Goal: Information Seeking & Learning: Learn about a topic

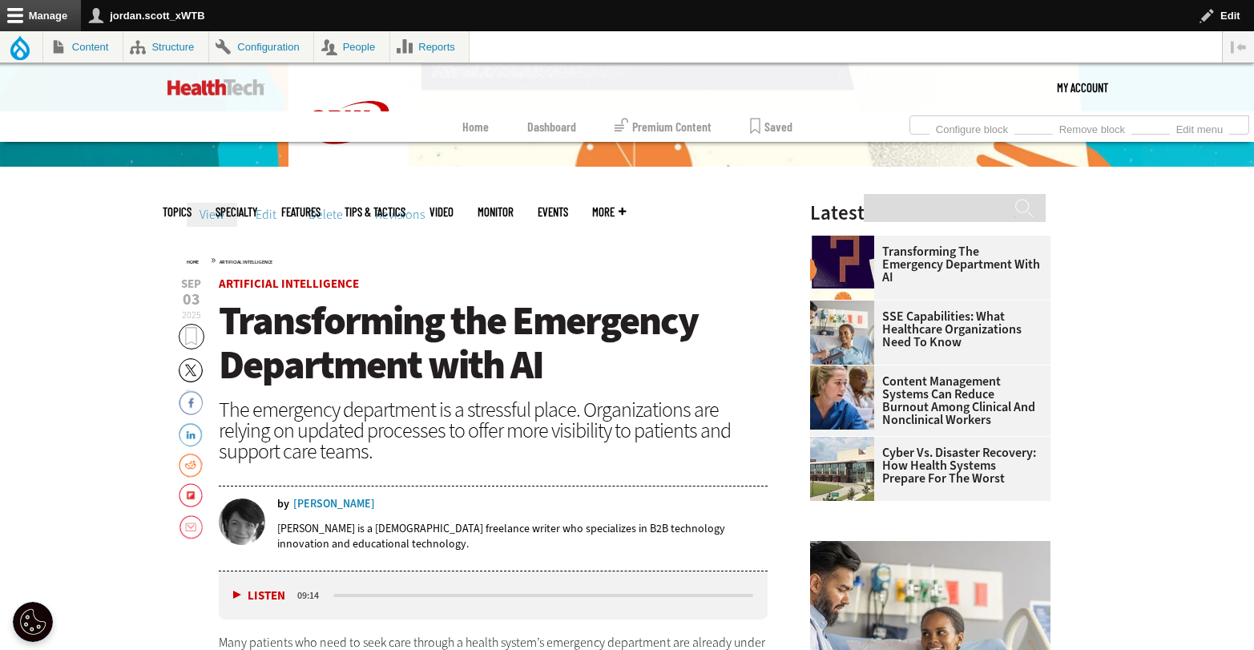
scroll to position [319, 0]
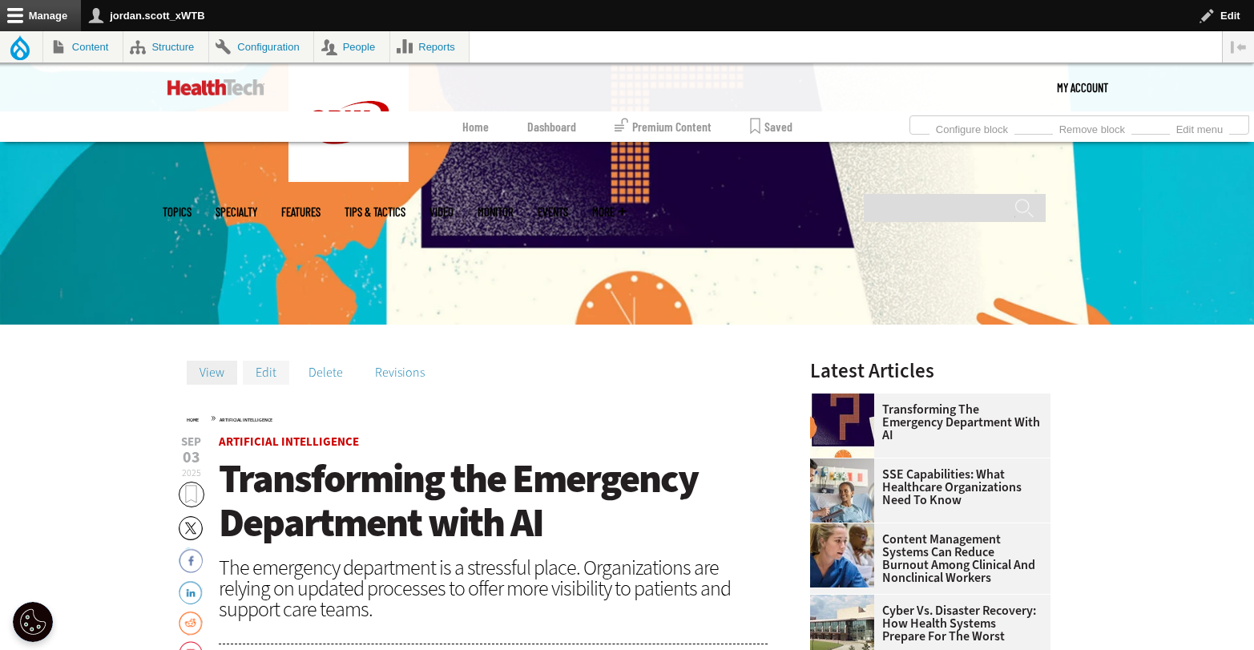
click at [269, 372] on link "Edit" at bounding box center [266, 373] width 46 height 24
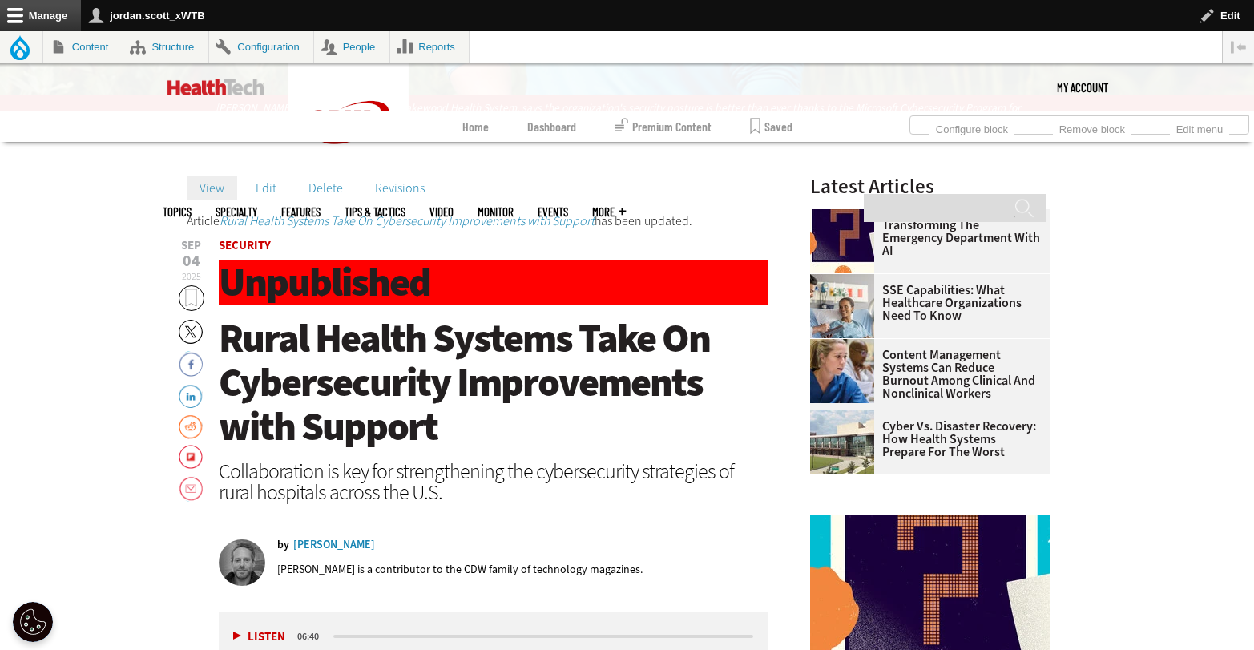
scroll to position [389, 0]
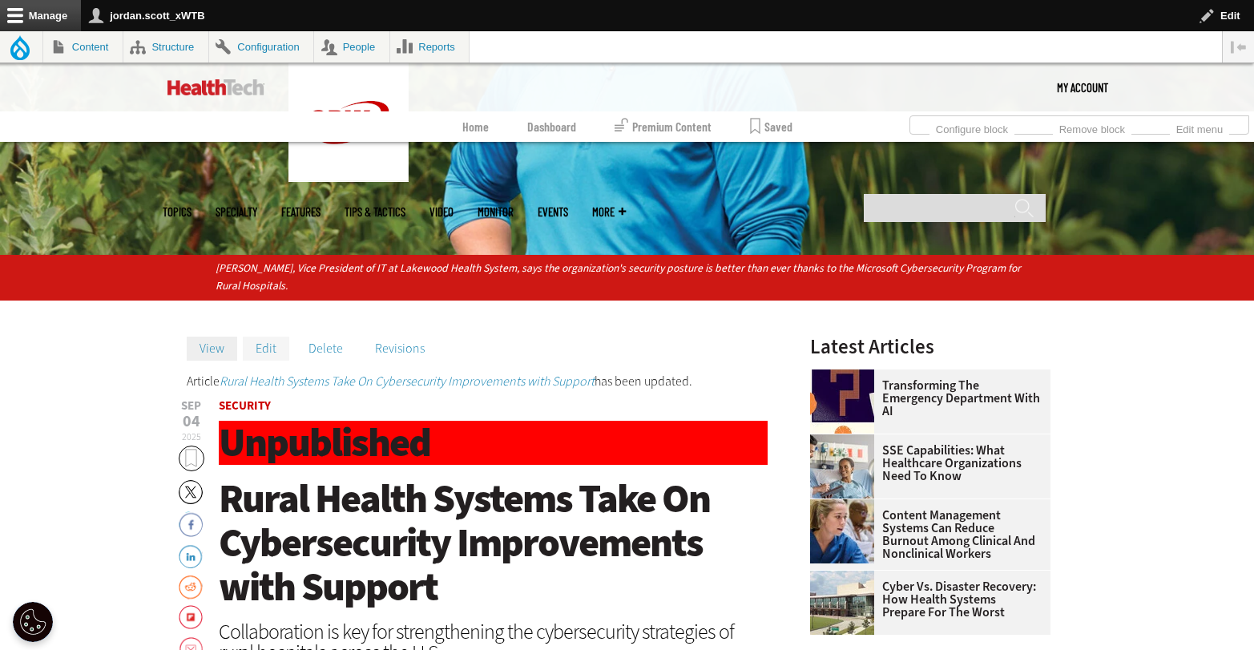
click at [261, 347] on link "Edit" at bounding box center [266, 349] width 46 height 24
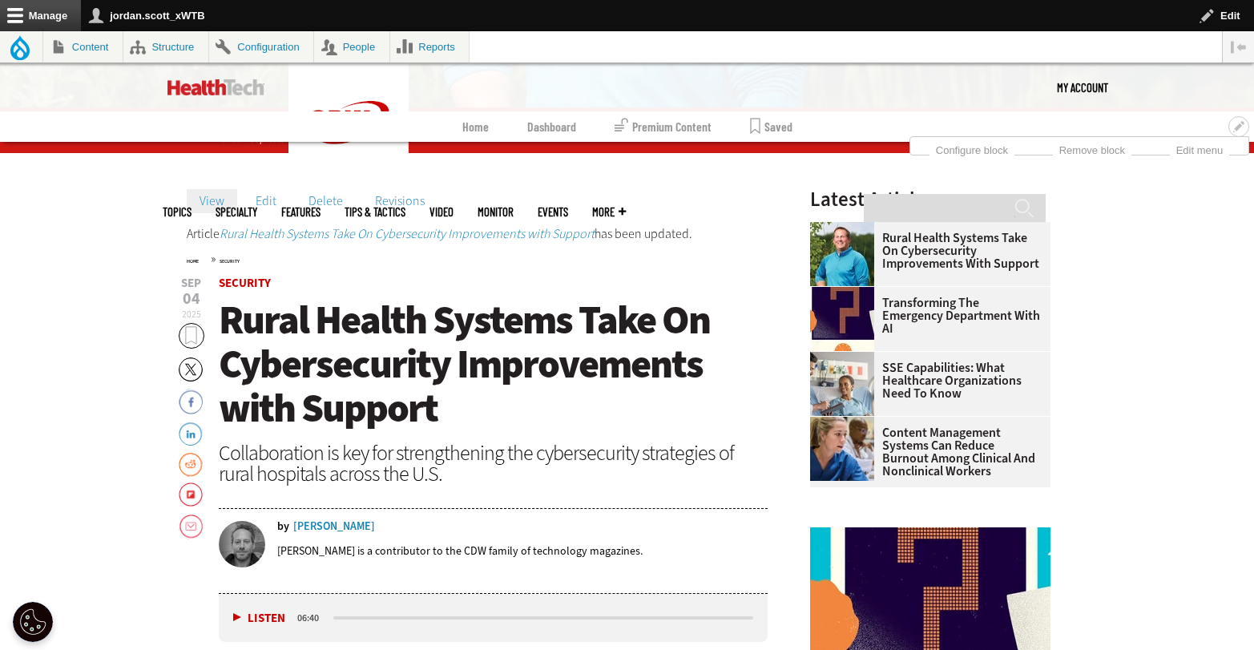
scroll to position [549, 0]
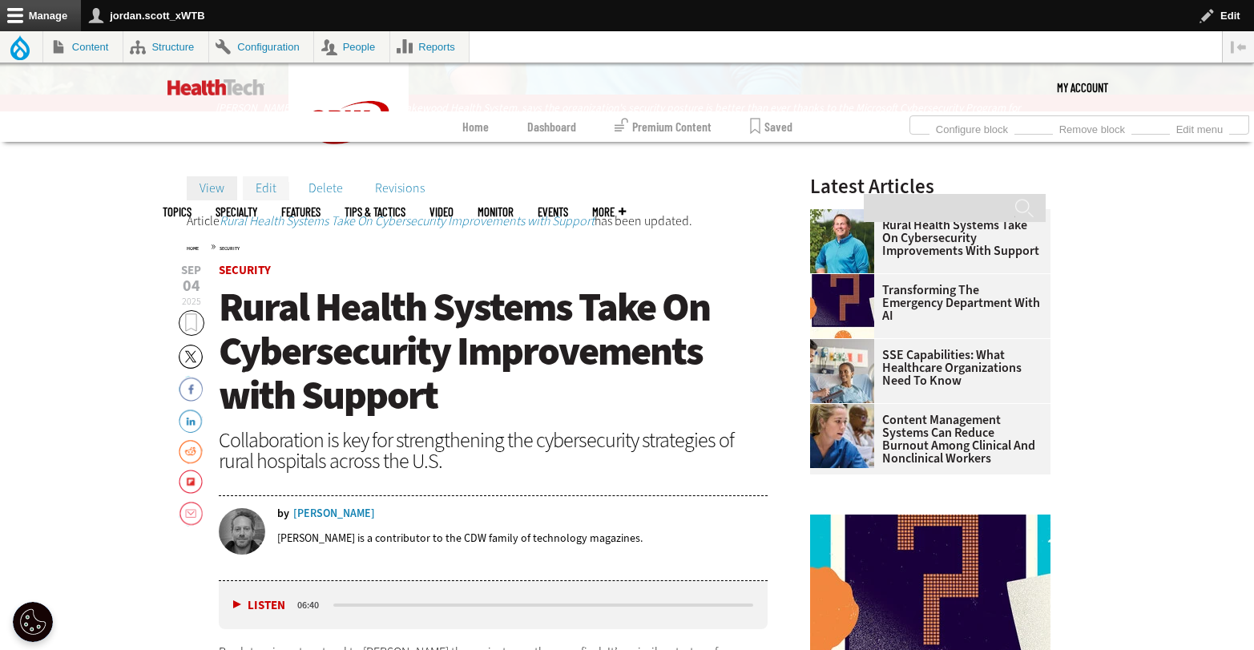
click at [270, 190] on link "Edit" at bounding box center [266, 188] width 46 height 24
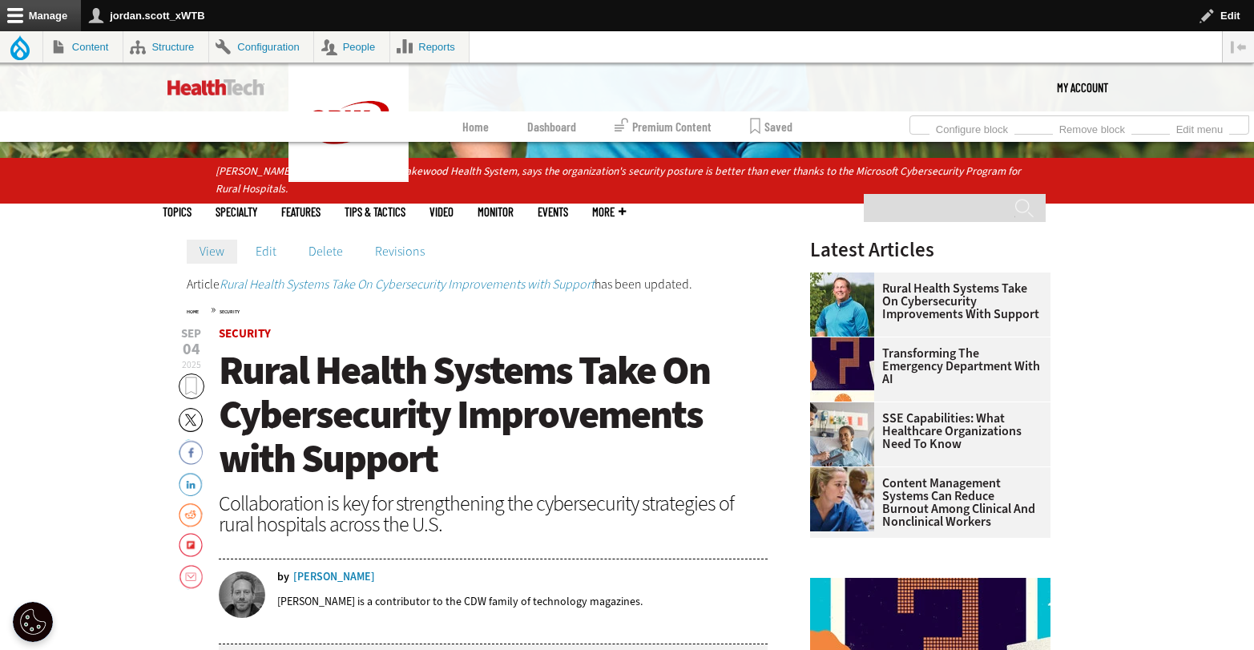
scroll to position [549, 0]
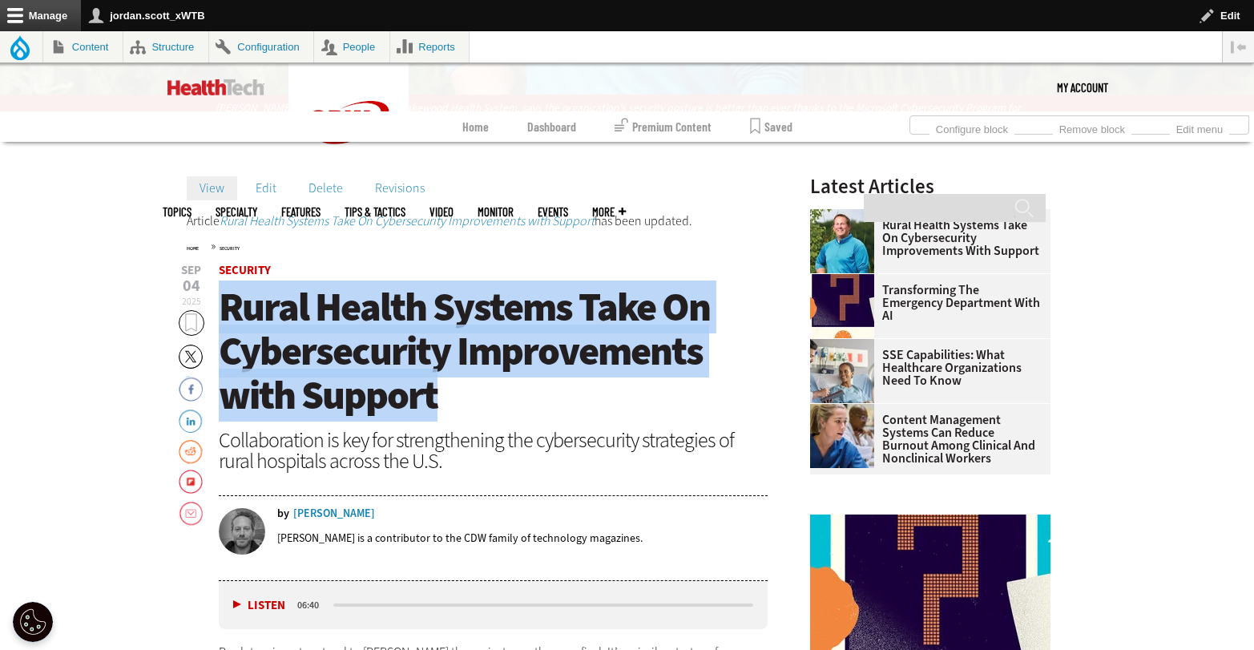
drag, startPoint x: 462, startPoint y: 393, endPoint x: 220, endPoint y: 305, distance: 258.4
click at [220, 305] on h1 "Rural Health Systems Take On Cybersecurity Improvements with Support" at bounding box center [494, 351] width 550 height 132
copy span "Rural Health Systems Take On Cybersecurity Improvements with Support"
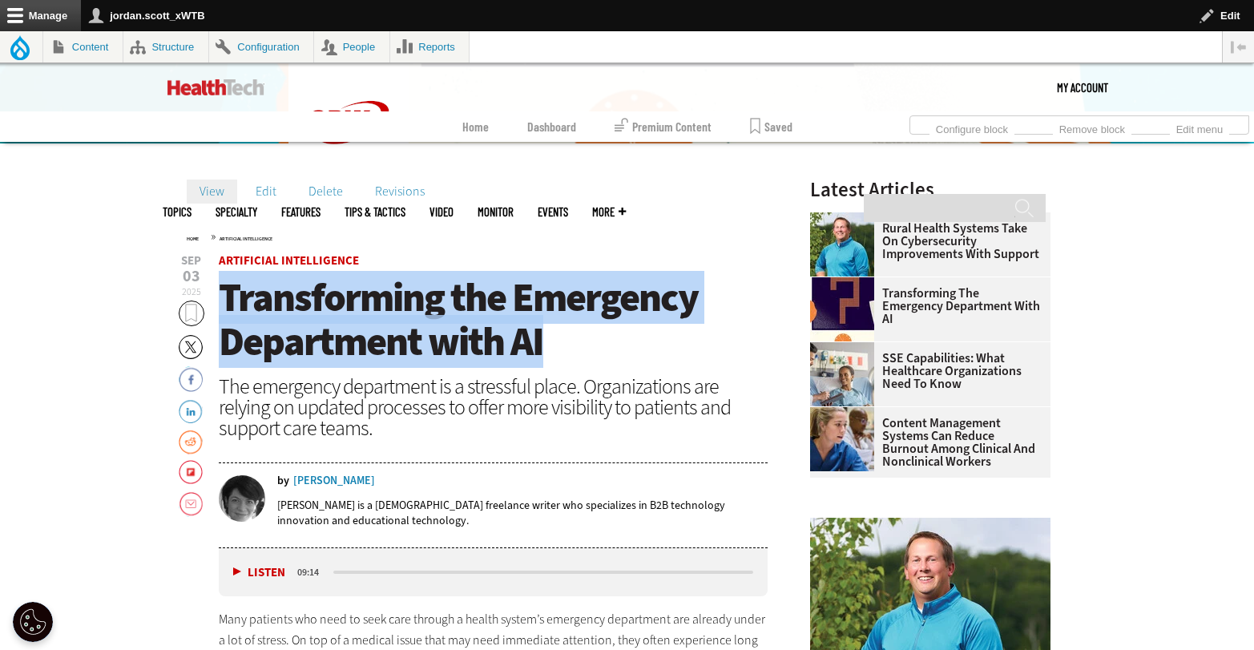
drag, startPoint x: 559, startPoint y: 337, endPoint x: 224, endPoint y: 303, distance: 336.8
click at [224, 303] on h1 "Transforming the Emergency Department with AI" at bounding box center [494, 320] width 550 height 88
copy span "Transforming the Emergency Department with AI"
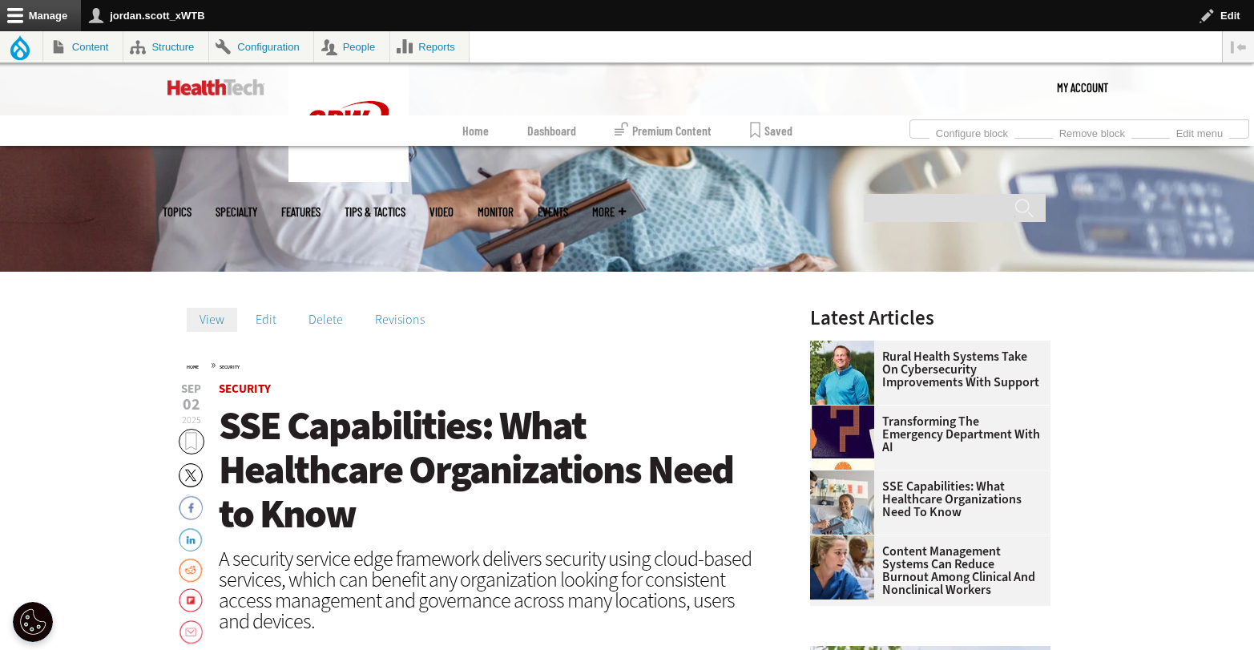
scroll to position [547, 0]
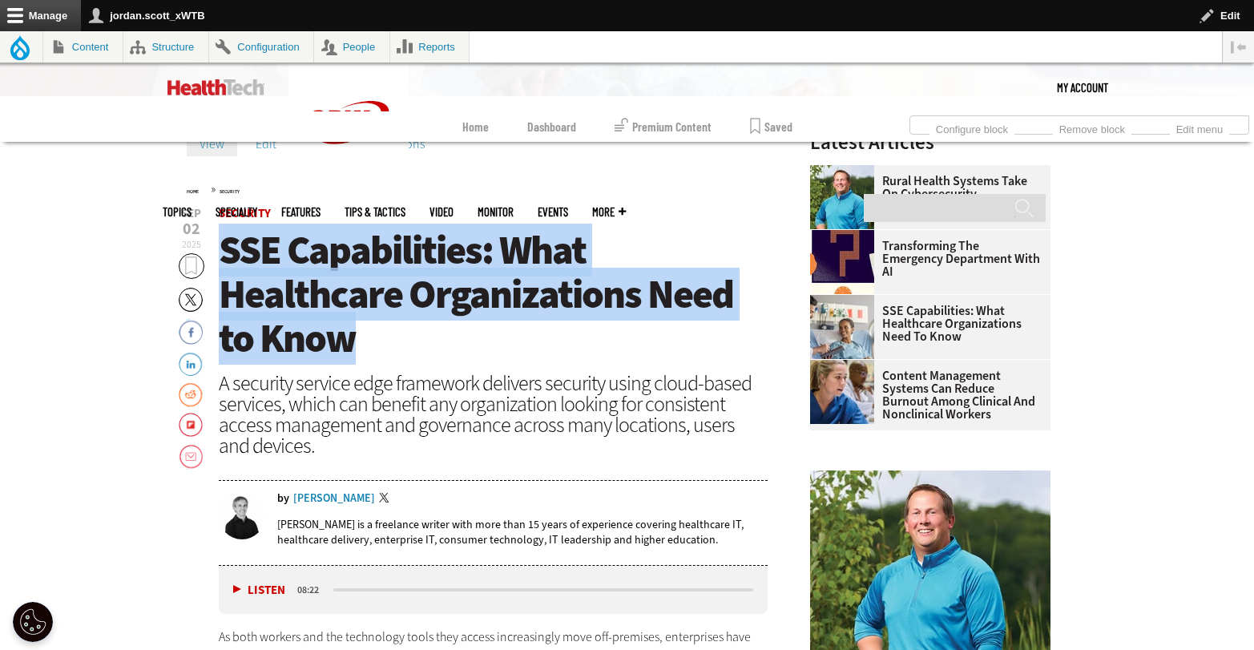
drag, startPoint x: 442, startPoint y: 345, endPoint x: 226, endPoint y: 261, distance: 231.8
click at [226, 261] on h1 "SSE Capabilities: What Healthcare Organizations Need to Know" at bounding box center [494, 294] width 550 height 132
copy span "SSE Capabilities: What Healthcare Organizations Need to Know"
